Goal: Task Accomplishment & Management: Manage account settings

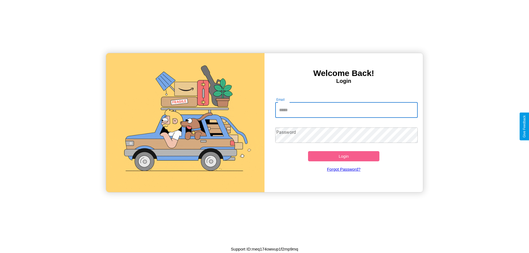
click at [346, 110] on input "Email" at bounding box center [346, 109] width 143 height 15
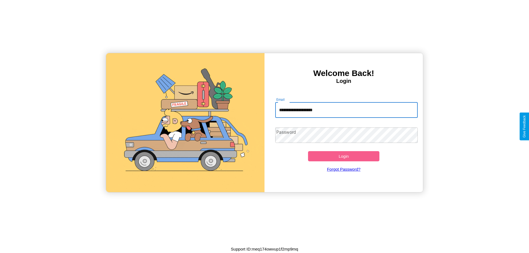
type input "**********"
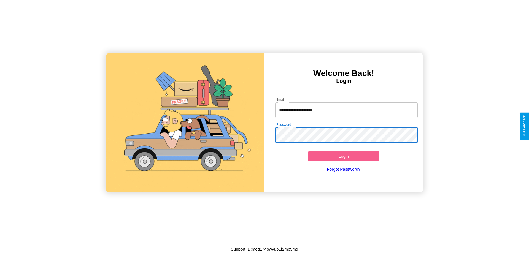
click at [343, 156] on button "Login" at bounding box center [343, 156] width 71 height 10
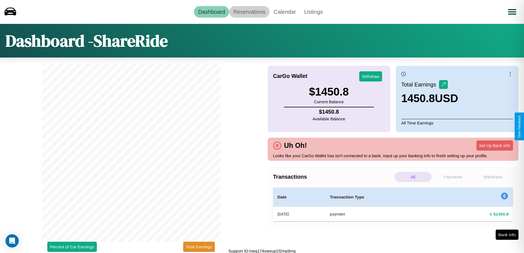
click at [249, 12] on link "Reservations" at bounding box center [249, 12] width 40 height 12
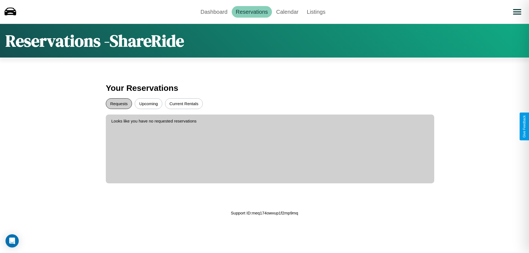
click at [119, 104] on button "Requests" at bounding box center [119, 103] width 26 height 11
click at [184, 104] on button "Current Rentals" at bounding box center [184, 103] width 38 height 11
click at [214, 12] on link "Dashboard" at bounding box center [213, 12] width 35 height 12
